Goal: Information Seeking & Learning: Learn about a topic

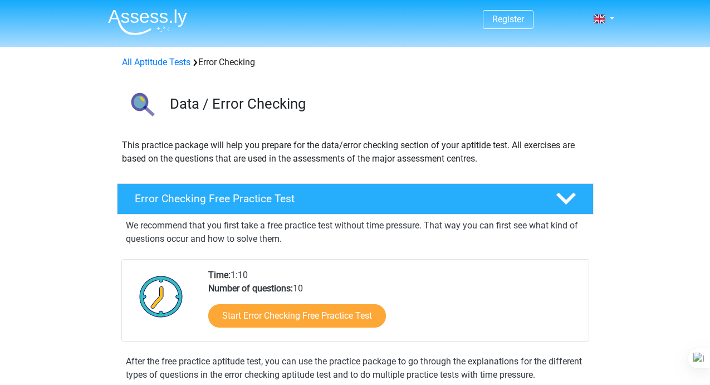
scroll to position [59, 0]
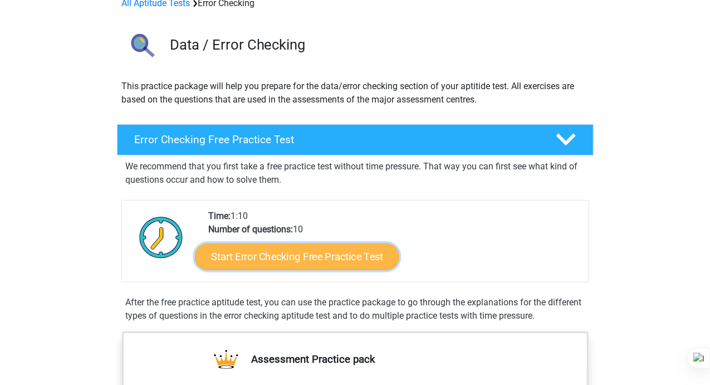
click at [272, 258] on link "Start Error Checking Free Practice Test" at bounding box center [297, 256] width 204 height 27
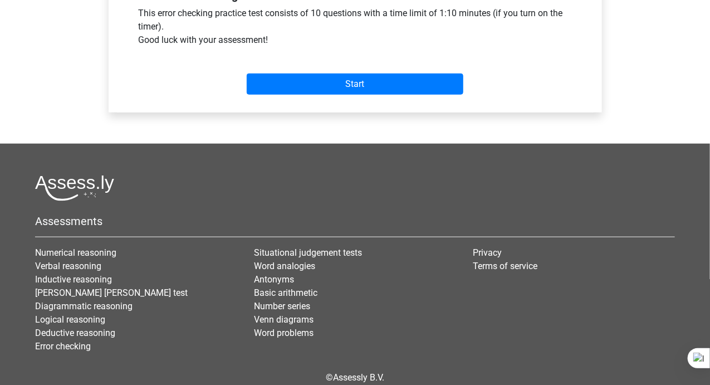
scroll to position [432, 0]
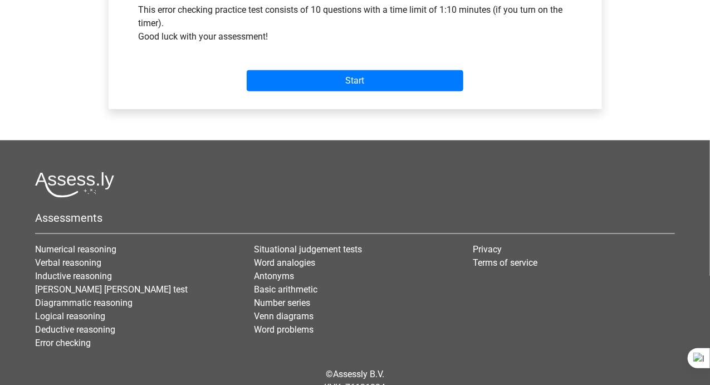
click at [368, 96] on div "Start" at bounding box center [355, 72] width 450 height 48
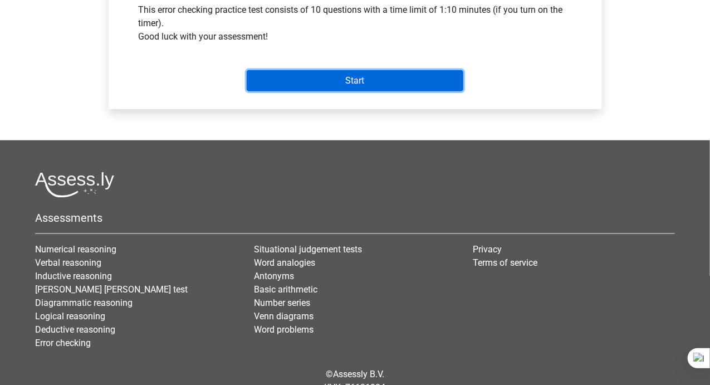
click at [388, 91] on input "Start" at bounding box center [355, 80] width 217 height 21
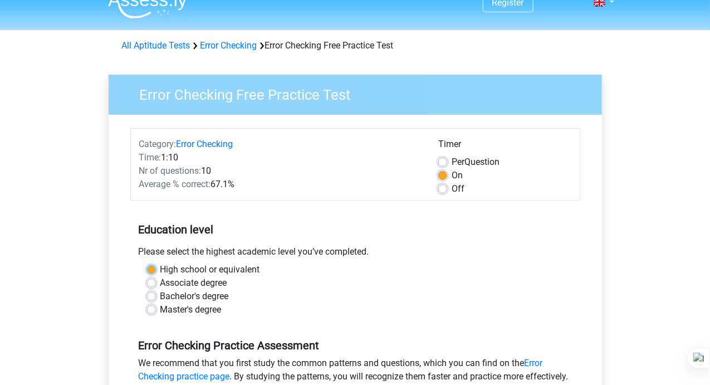
scroll to position [16, 0]
click at [304, 341] on h5 "Error Checking Practice Assessment" at bounding box center [355, 345] width 433 height 13
click at [160, 294] on label "Bachelor's degree" at bounding box center [194, 296] width 69 height 13
click at [153, 294] on input "Bachelor's degree" at bounding box center [151, 295] width 9 height 11
radio input "true"
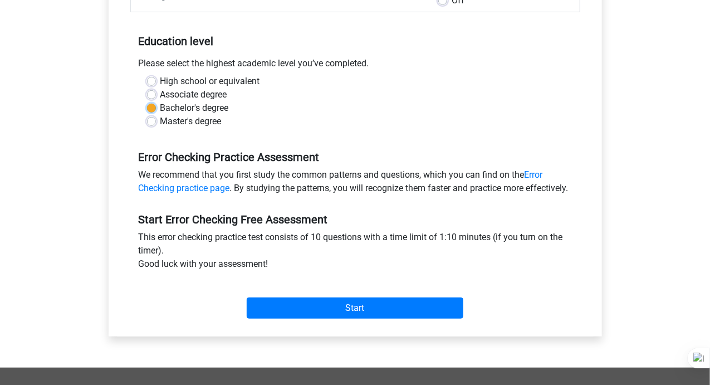
scroll to position [206, 0]
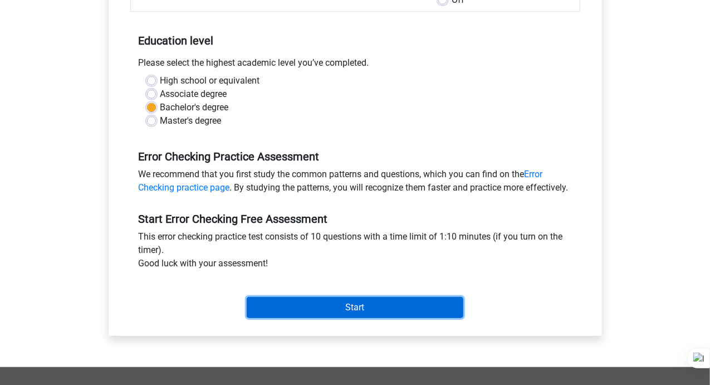
click at [334, 311] on input "Start" at bounding box center [355, 307] width 217 height 21
click at [346, 318] on input "Start" at bounding box center [355, 307] width 217 height 21
click at [306, 318] on input "Start" at bounding box center [355, 307] width 217 height 21
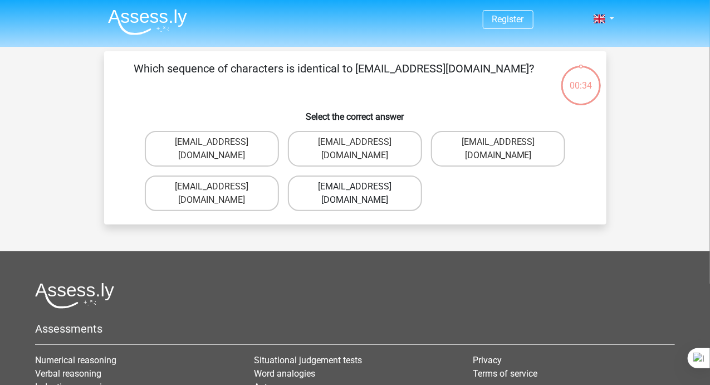
click at [352, 176] on label "Evie_Meade@joinmail.com.uk" at bounding box center [355, 193] width 134 height 36
click at [355, 187] on input "Evie_Meade@joinmail.com.uk" at bounding box center [358, 190] width 7 height 7
radio input "true"
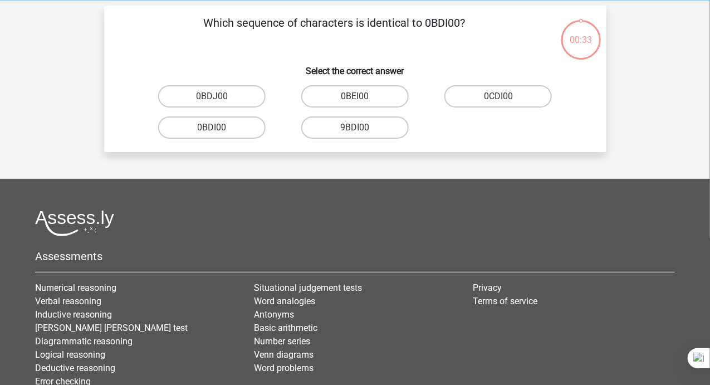
scroll to position [51, 0]
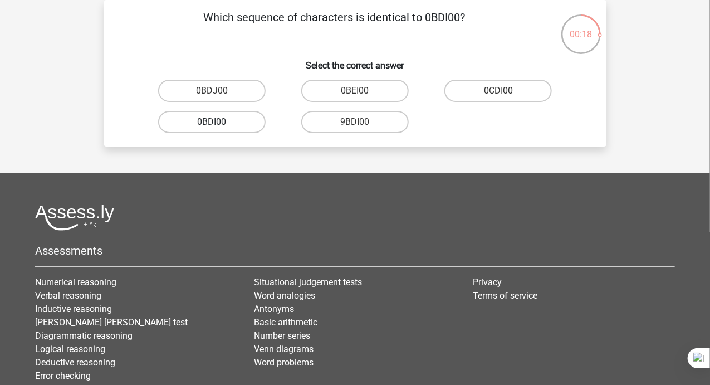
click at [241, 131] on label "0BDI00" at bounding box center [212, 122] width 108 height 22
click at [219, 129] on input "0BDI00" at bounding box center [215, 125] width 7 height 7
radio input "true"
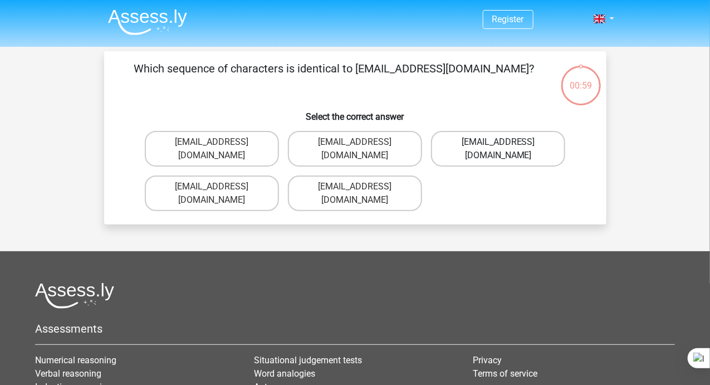
click at [464, 145] on label "Evie_Meade@jointmail.com.uk" at bounding box center [498, 149] width 134 height 36
click at [499, 145] on input "Evie_Meade@jointmail.com.uk" at bounding box center [502, 145] width 7 height 7
radio input "true"
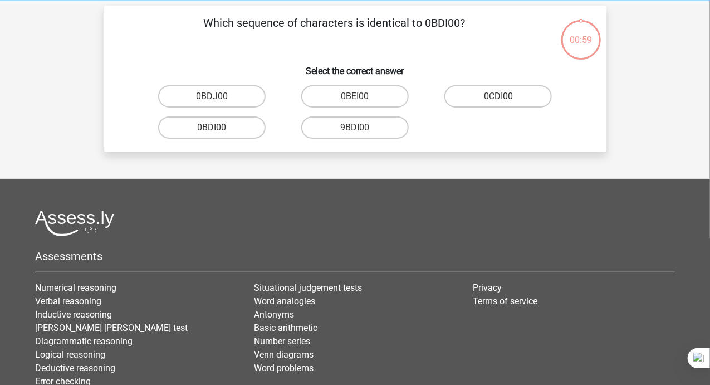
scroll to position [51, 0]
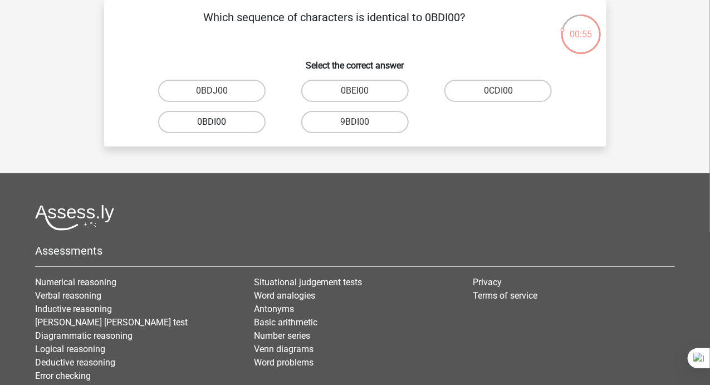
click at [242, 122] on label "0BDI00" at bounding box center [212, 122] width 108 height 22
click at [219, 122] on input "0BDI00" at bounding box center [215, 125] width 7 height 7
radio input "true"
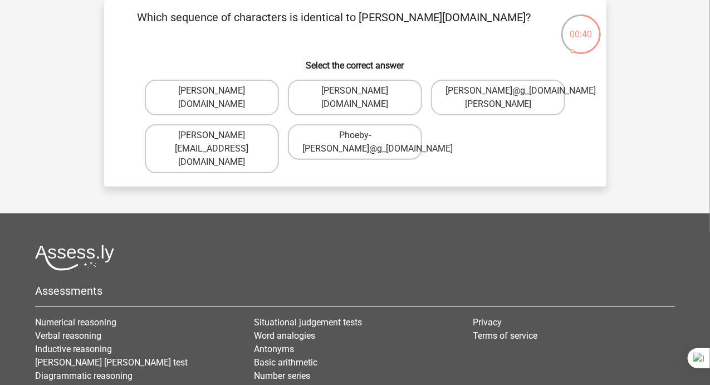
click at [360, 92] on input "Phoebe-Patterson@g_mail.gr" at bounding box center [358, 94] width 7 height 7
radio input "true"
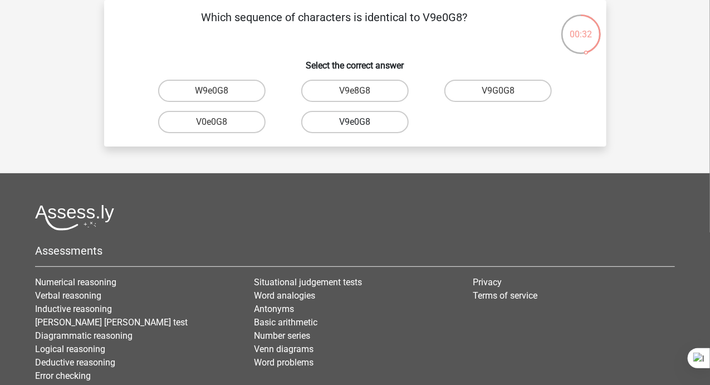
click at [339, 123] on label "V9e0G8" at bounding box center [355, 122] width 108 height 22
click at [355, 123] on input "V9e0G8" at bounding box center [358, 125] width 7 height 7
radio input "true"
click at [389, 87] on label "91051S" at bounding box center [355, 91] width 108 height 22
click at [362, 91] on input "91051S" at bounding box center [358, 94] width 7 height 7
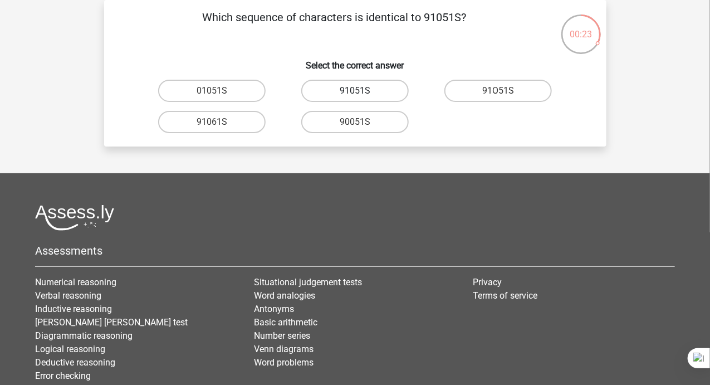
radio input "true"
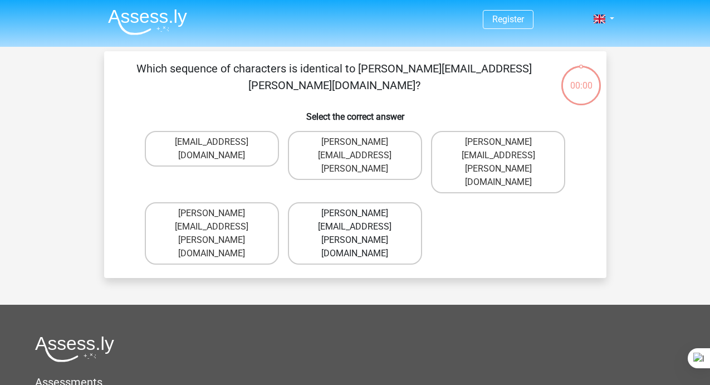
scroll to position [51, 0]
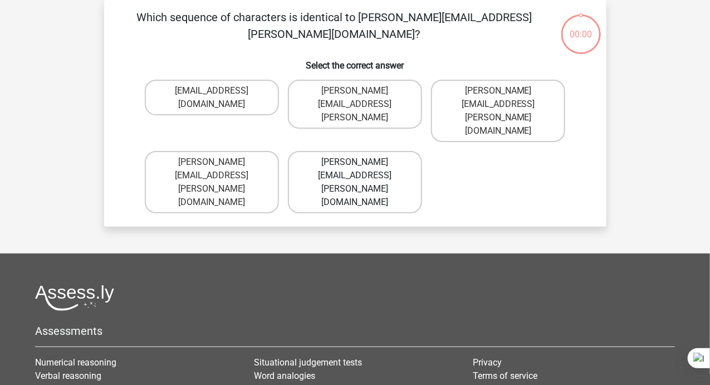
click at [398, 151] on label "Connor.Paterson@mailme.com" at bounding box center [355, 182] width 134 height 62
click at [362, 162] on input "Connor.Paterson@mailme.com" at bounding box center [358, 165] width 7 height 7
radio input "true"
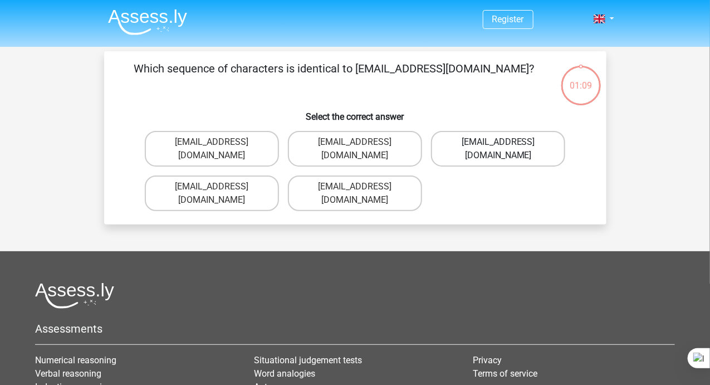
click at [505, 140] on label "Evie_Meade@jointmail.com.uk" at bounding box center [498, 149] width 134 height 36
click at [505, 142] on input "Evie_Meade@jointmail.com.uk" at bounding box center [502, 145] width 7 height 7
radio input "true"
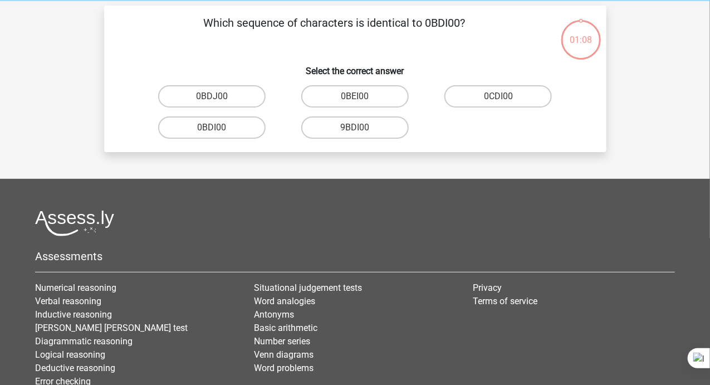
scroll to position [51, 0]
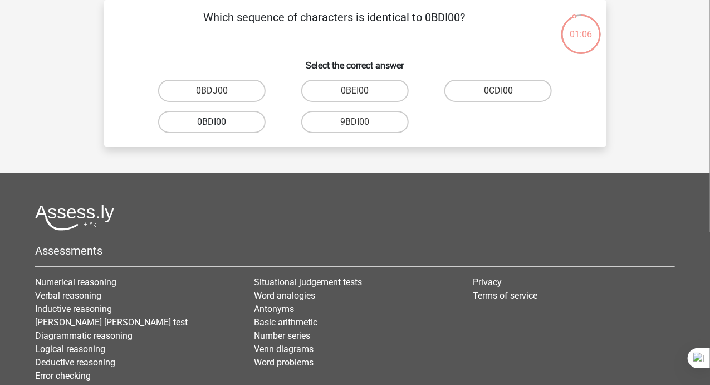
click at [227, 122] on label "0BDI00" at bounding box center [212, 122] width 108 height 22
click at [219, 122] on input "0BDI00" at bounding box center [215, 125] width 7 height 7
radio input "true"
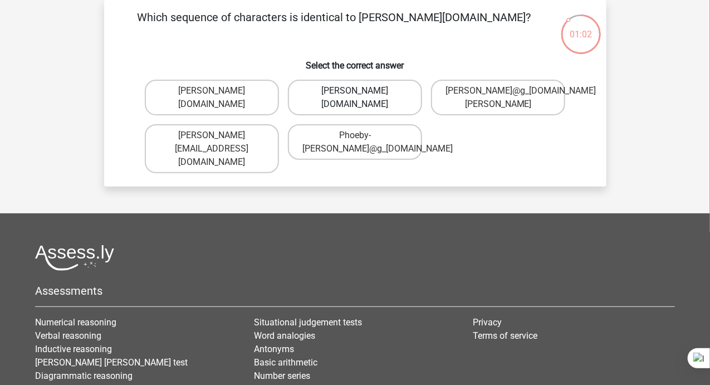
click at [309, 102] on label "Phoebe-Patterson@g_mail.gr" at bounding box center [355, 98] width 134 height 36
click at [355, 98] on input "Phoebe-Patterson@g_mail.gr" at bounding box center [358, 94] width 7 height 7
radio input "true"
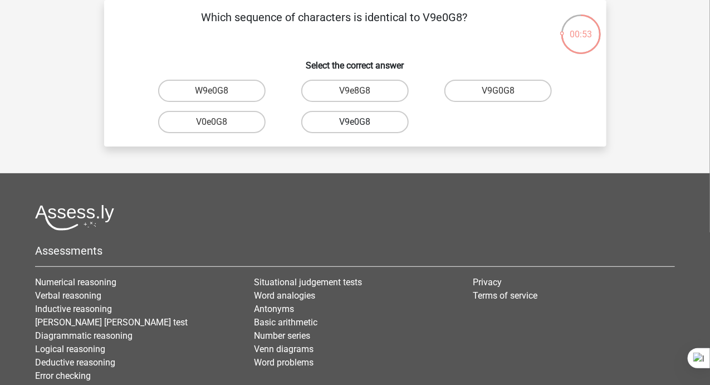
click at [344, 124] on label "V9e0G8" at bounding box center [355, 122] width 108 height 22
click at [355, 124] on input "V9e0G8" at bounding box center [358, 125] width 7 height 7
radio input "true"
click at [370, 91] on label "91051S" at bounding box center [355, 91] width 108 height 22
click at [362, 91] on input "91051S" at bounding box center [358, 94] width 7 height 7
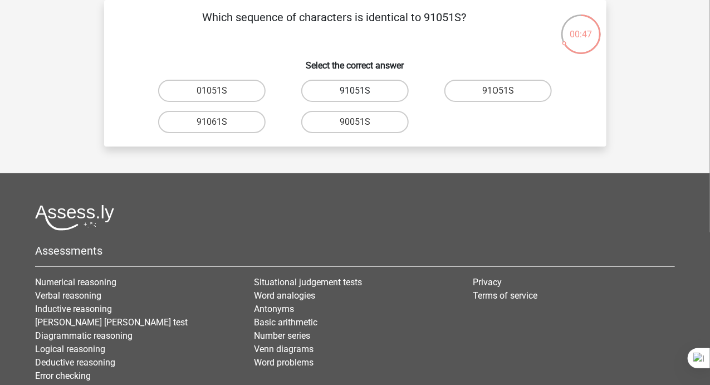
radio input "true"
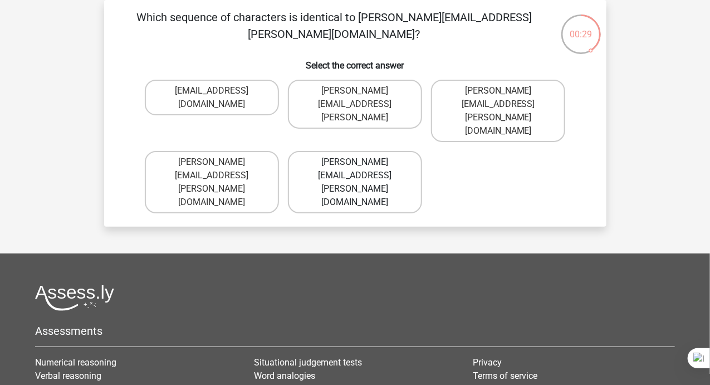
click at [334, 151] on label "Connor.Paterson@mailme.com" at bounding box center [355, 182] width 134 height 62
click at [355, 162] on input "Connor.Paterson@mailme.com" at bounding box center [358, 165] width 7 height 7
radio input "true"
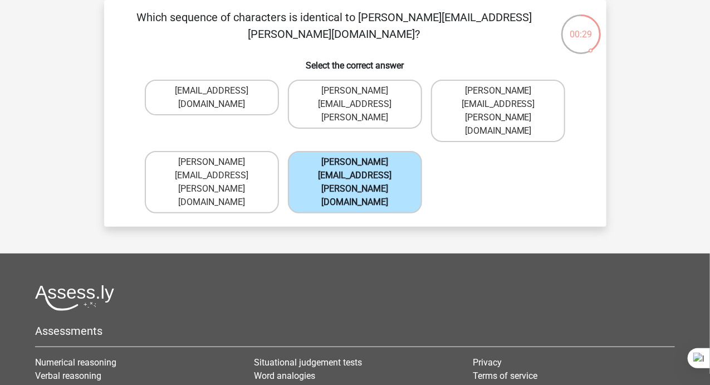
click at [334, 151] on label "Connor.Paterson@mailme.com" at bounding box center [355, 182] width 134 height 62
click at [355, 162] on input "Connor.Paterson@mailme.com" at bounding box center [358, 165] width 7 height 7
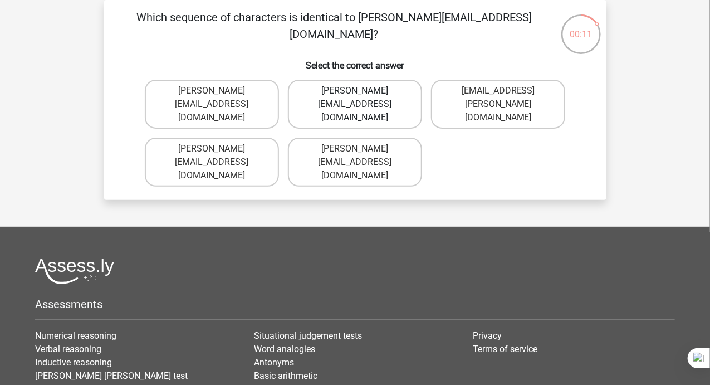
click at [373, 99] on label "Ava-Carroll@mailme.uk.com" at bounding box center [355, 104] width 134 height 49
click at [362, 98] on input "Ava-Carroll@mailme.uk.com" at bounding box center [358, 94] width 7 height 7
radio input "true"
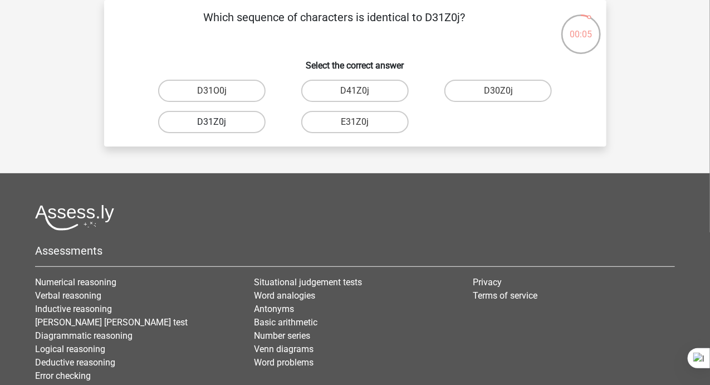
click at [240, 123] on label "D31Z0j" at bounding box center [212, 122] width 108 height 22
click at [219, 123] on input "D31Z0j" at bounding box center [215, 125] width 7 height 7
radio input "true"
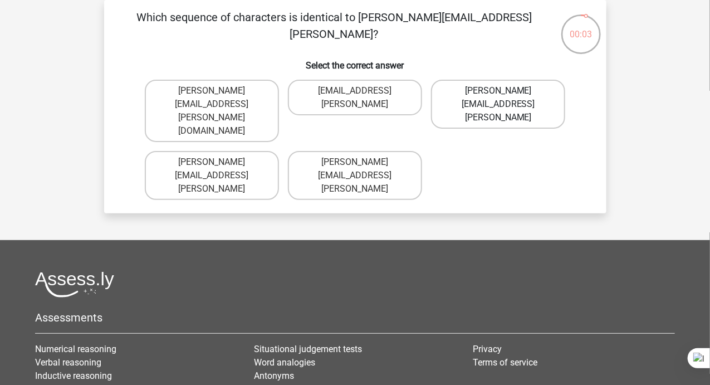
click at [454, 95] on label "Arthur.Bradley@mailme.coo" at bounding box center [498, 104] width 134 height 49
click at [499, 95] on input "Arthur.Bradley@mailme.coo" at bounding box center [502, 94] width 7 height 7
radio input "true"
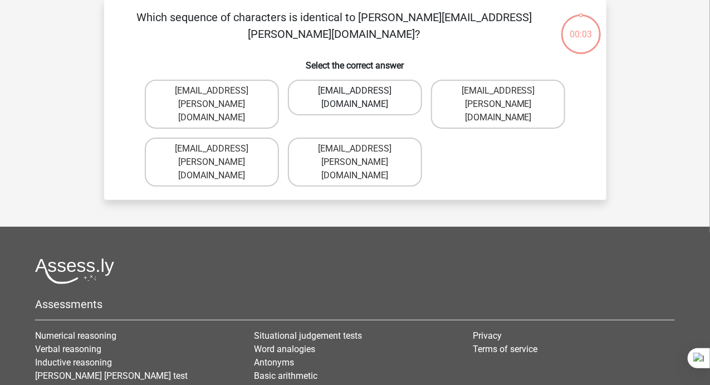
click at [385, 97] on label "Theo+Sadller@Gmail.uk.com" at bounding box center [355, 98] width 134 height 36
click at [362, 97] on input "Theo+Sadller@Gmail.uk.com" at bounding box center [358, 94] width 7 height 7
radio input "true"
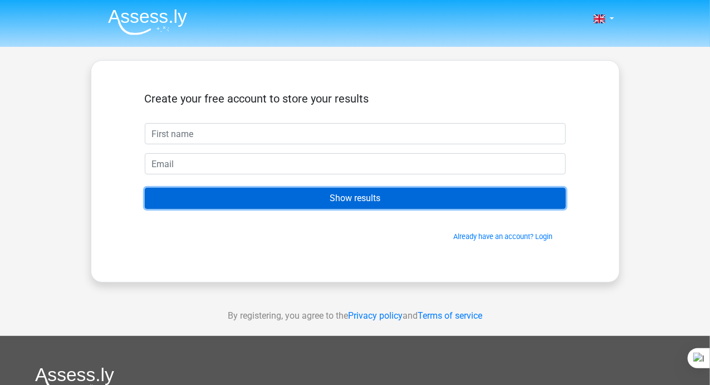
click at [385, 196] on input "Show results" at bounding box center [355, 198] width 421 height 21
